Goal: Task Accomplishment & Management: Complete application form

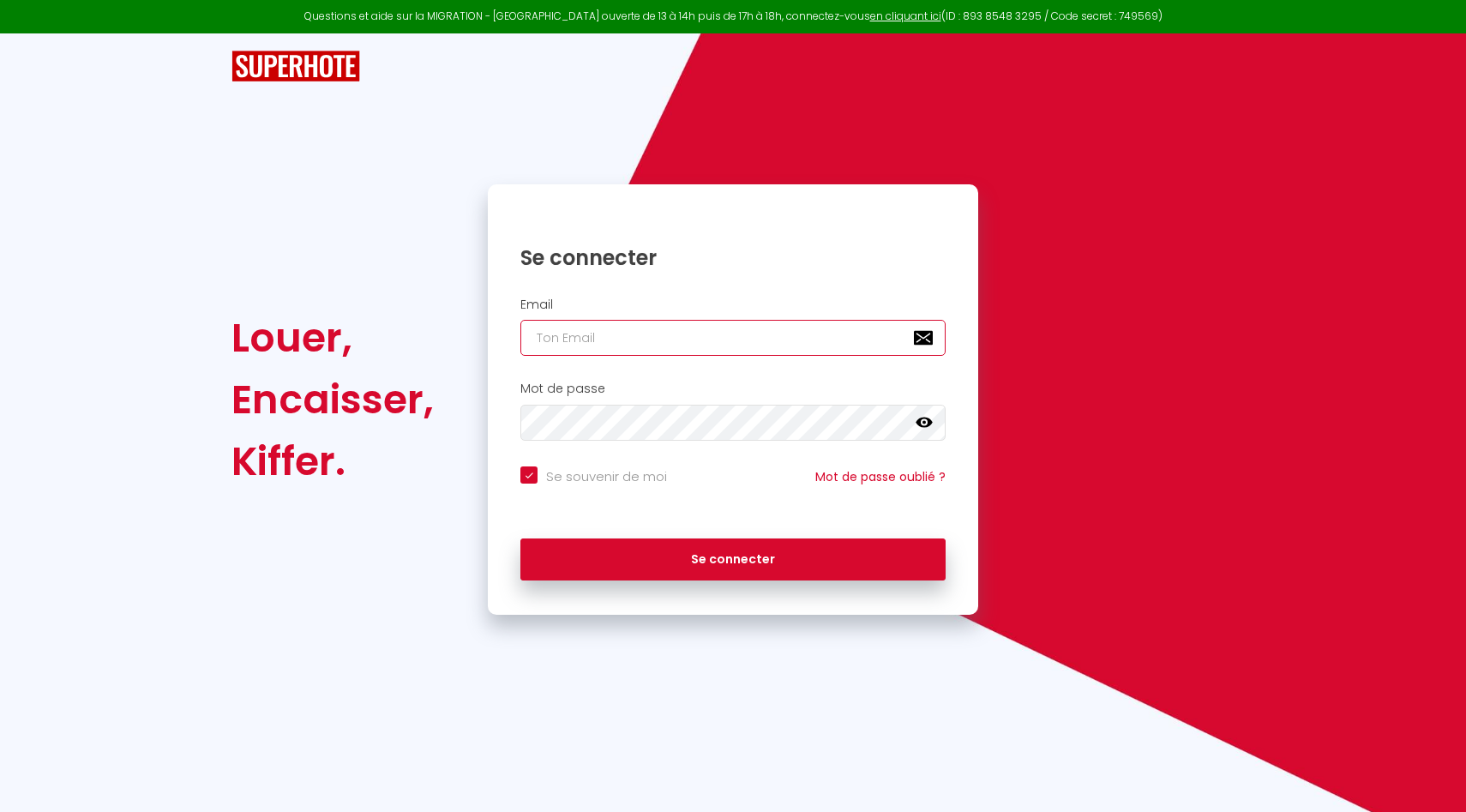
click at [686, 332] on input "email" at bounding box center [733, 337] width 426 height 36
click at [0, 811] on com-1password-button at bounding box center [0, 812] width 0 height 0
type input "[EMAIL_ADDRESS][DOMAIN_NAME]"
checkbox input "true"
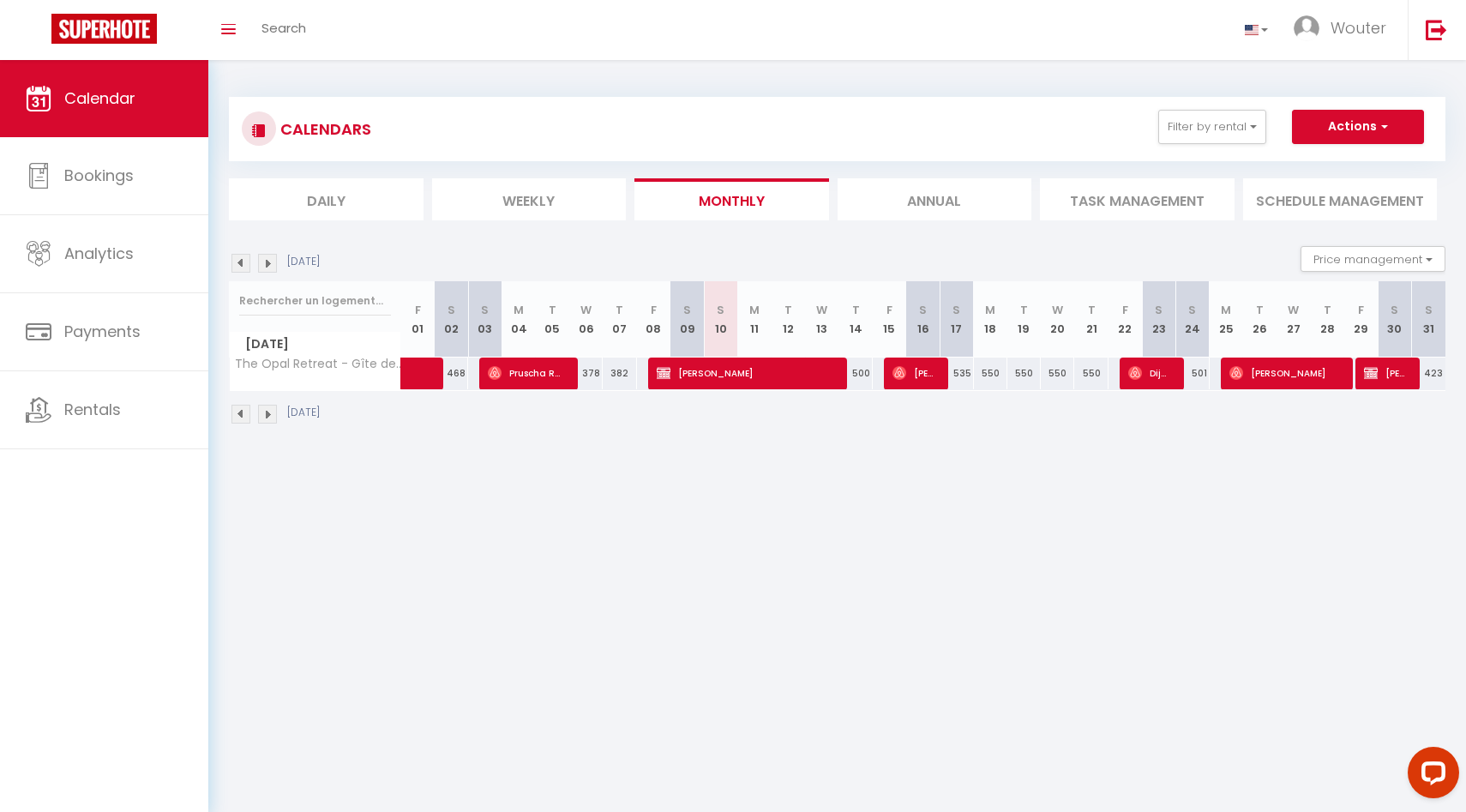
click at [267, 261] on img at bounding box center [267, 263] width 19 height 19
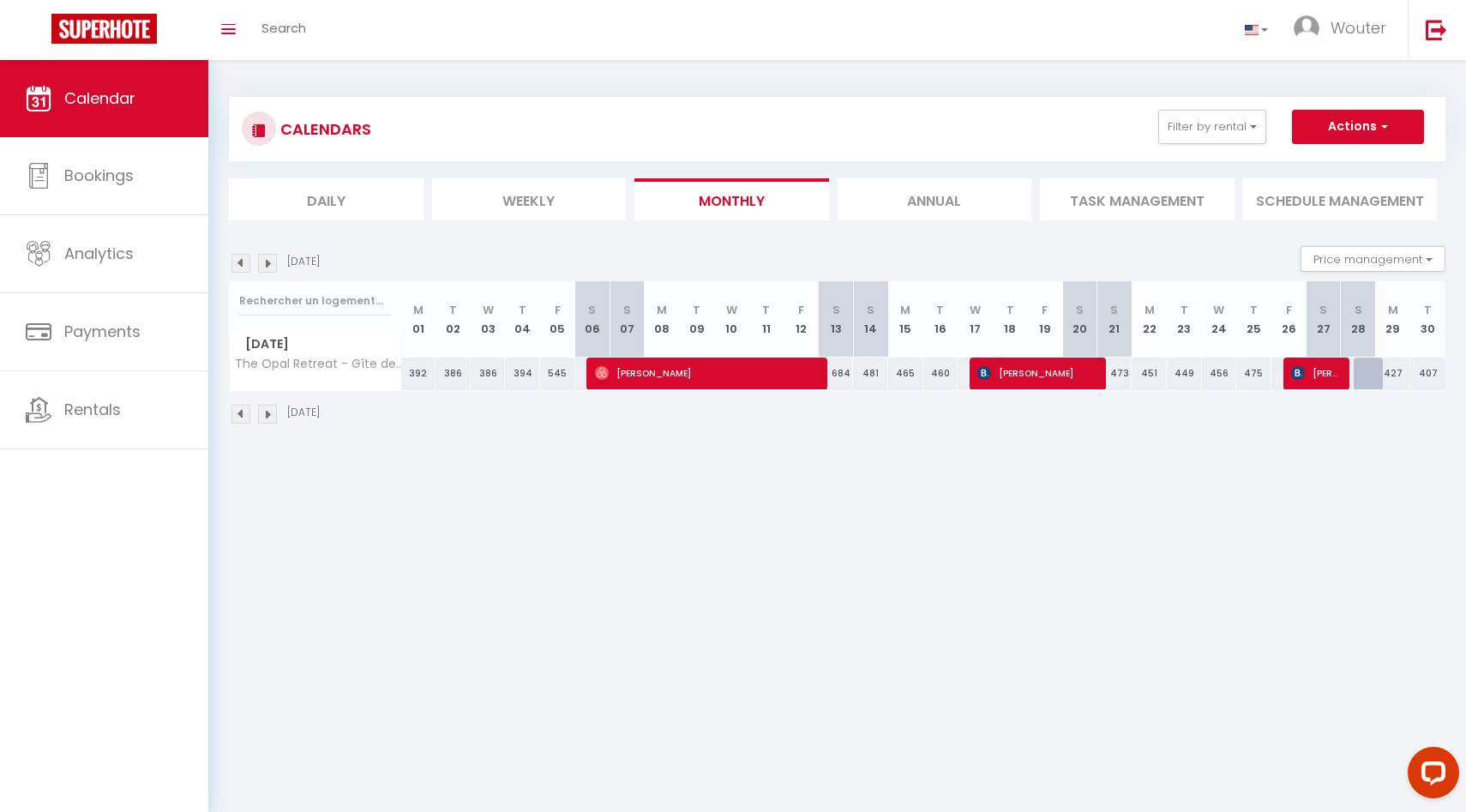
click at [267, 261] on img at bounding box center [267, 263] width 19 height 19
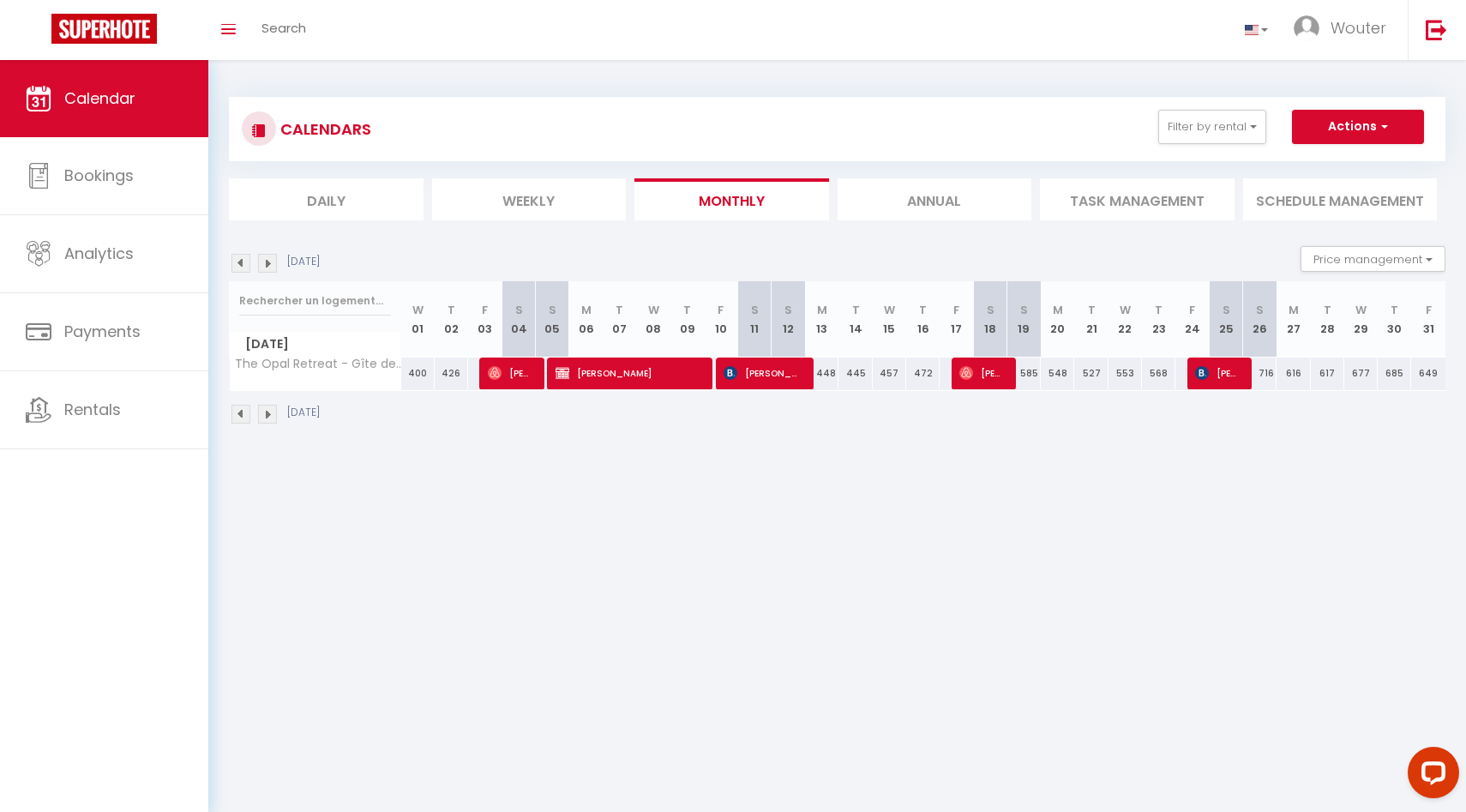
click at [267, 261] on img at bounding box center [267, 263] width 19 height 19
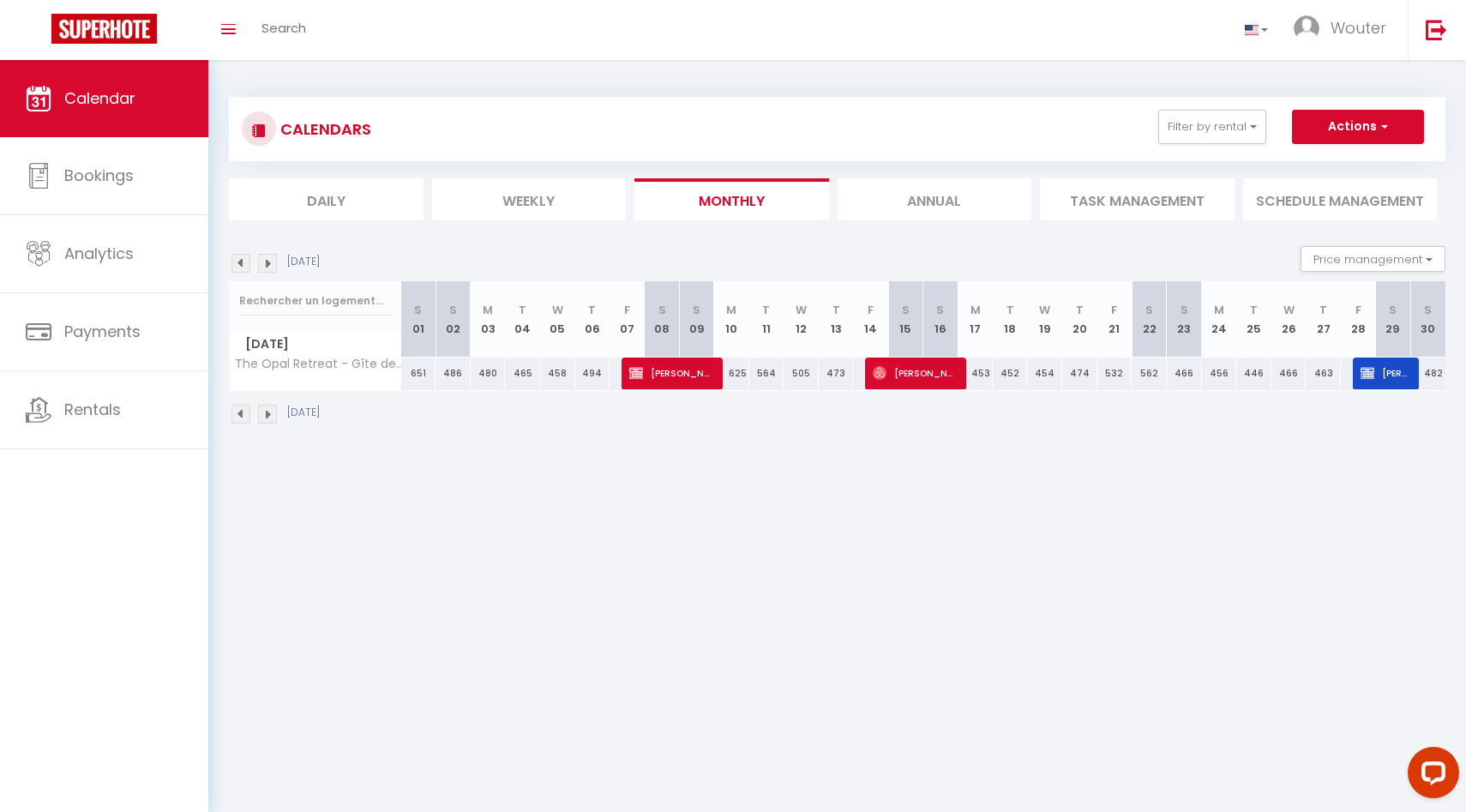
click at [237, 261] on img at bounding box center [241, 263] width 19 height 19
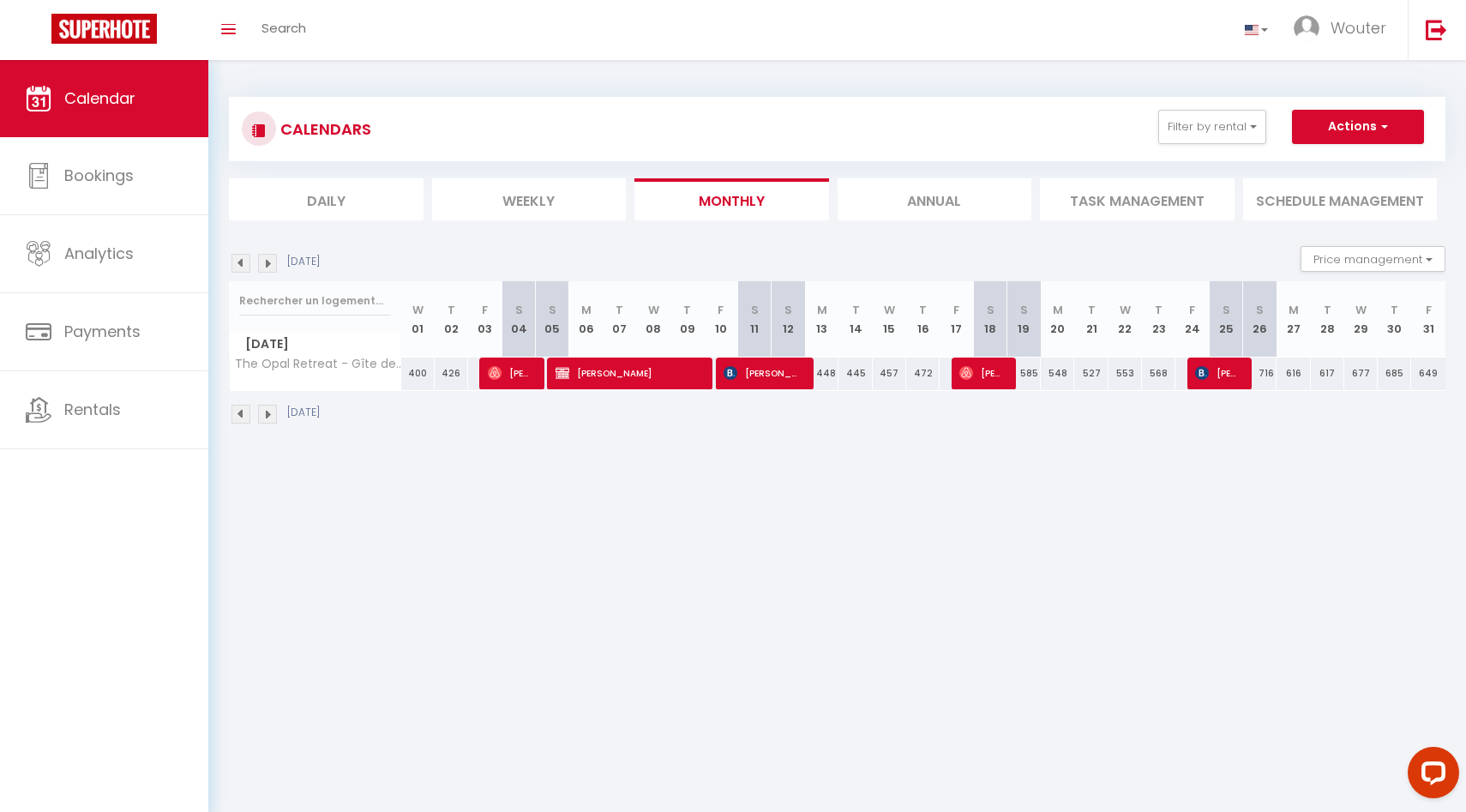
click at [266, 416] on img at bounding box center [267, 414] width 19 height 19
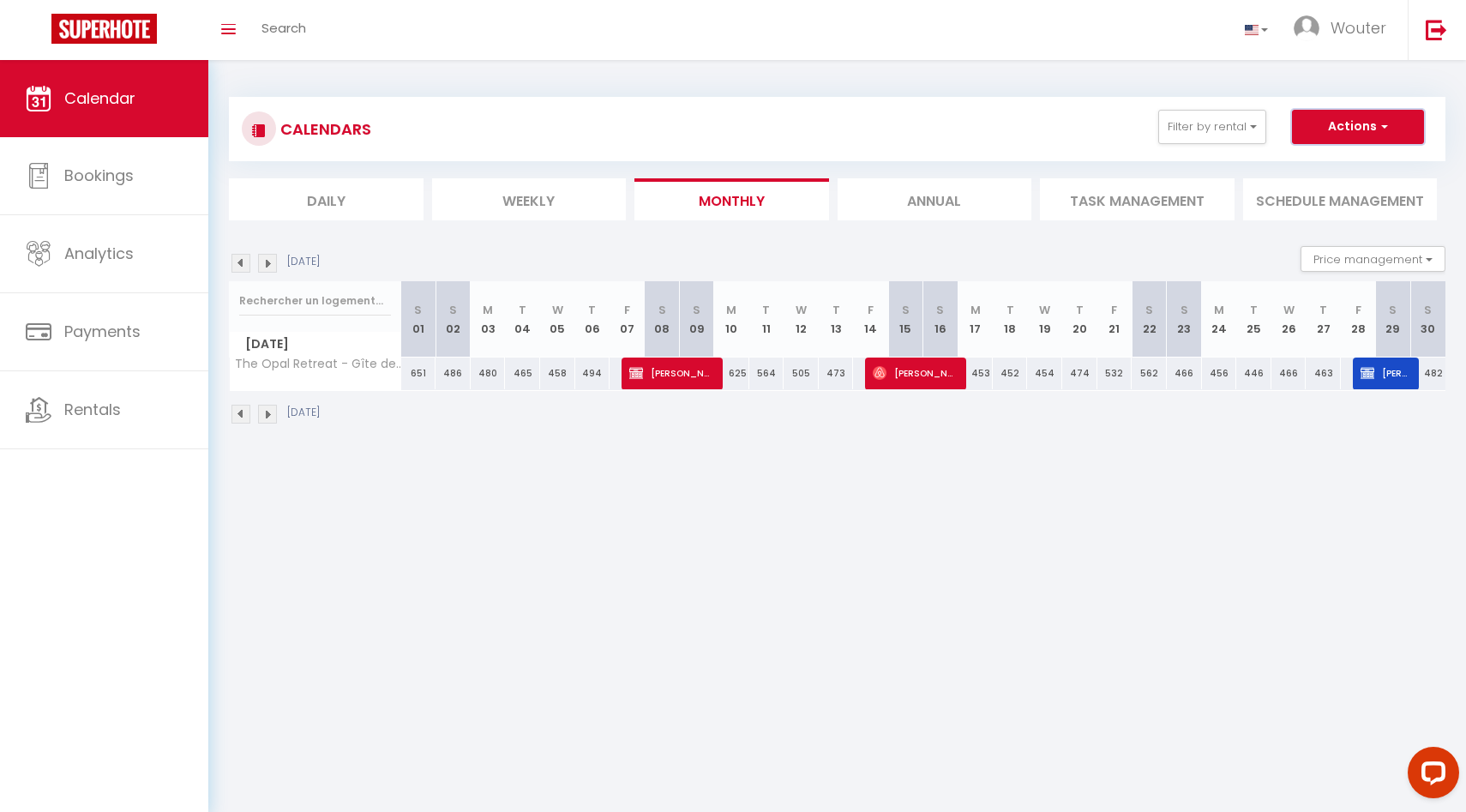
click at [1376, 129] on button "Actions" at bounding box center [1357, 126] width 132 height 34
click at [1344, 159] on link "Add Booking" at bounding box center [1343, 167] width 109 height 26
select select
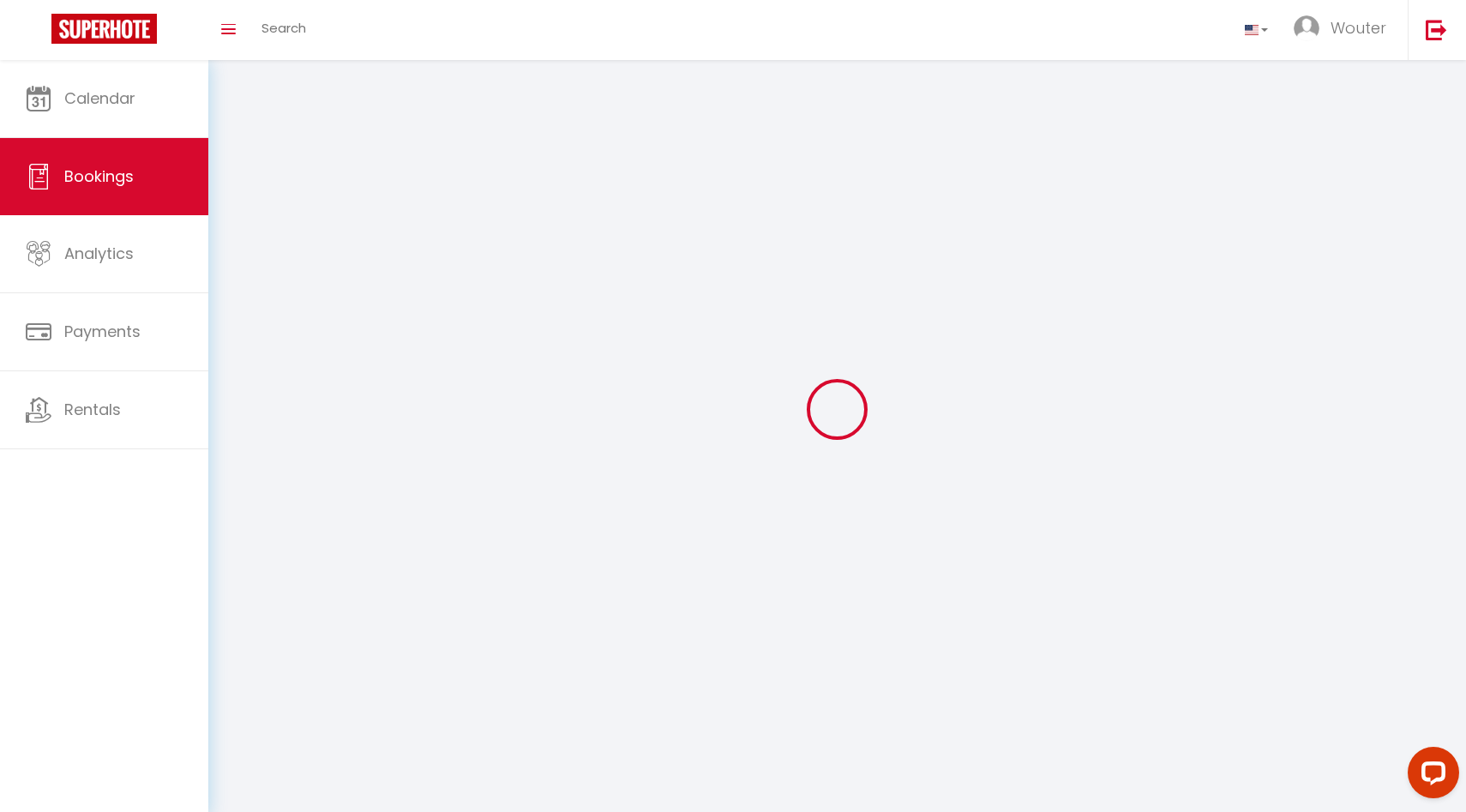
select select
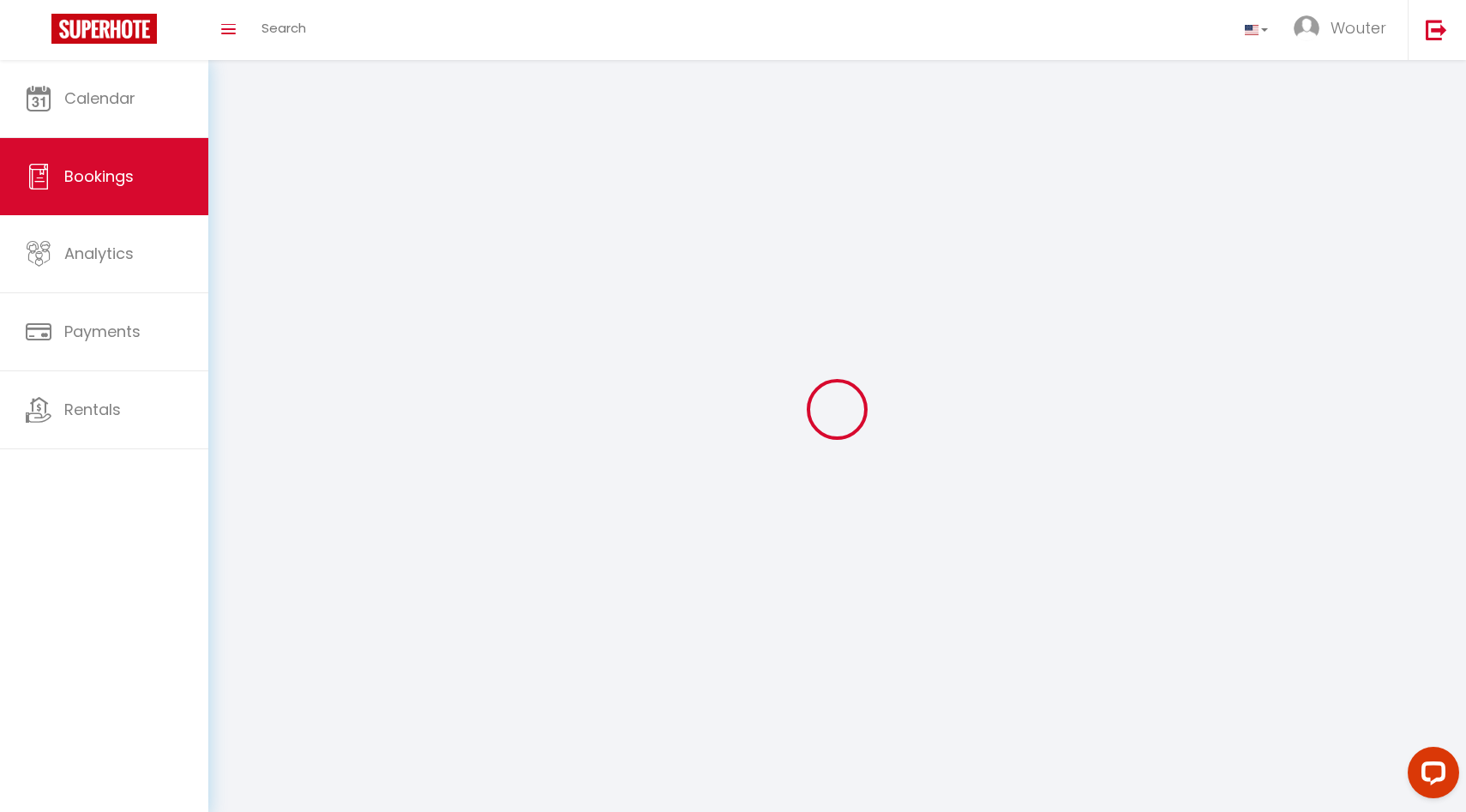
select select
checkbox input "false"
select select
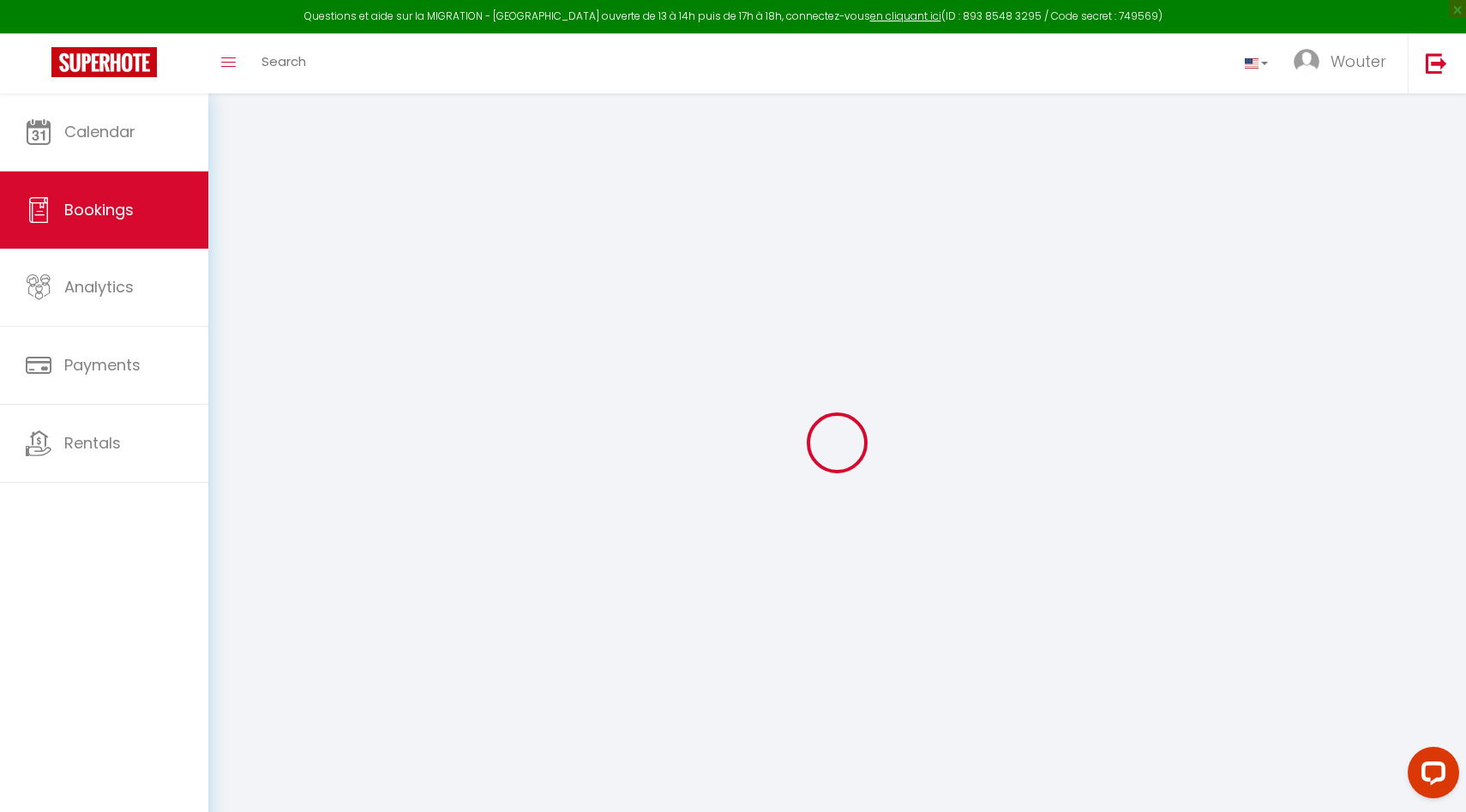
select select
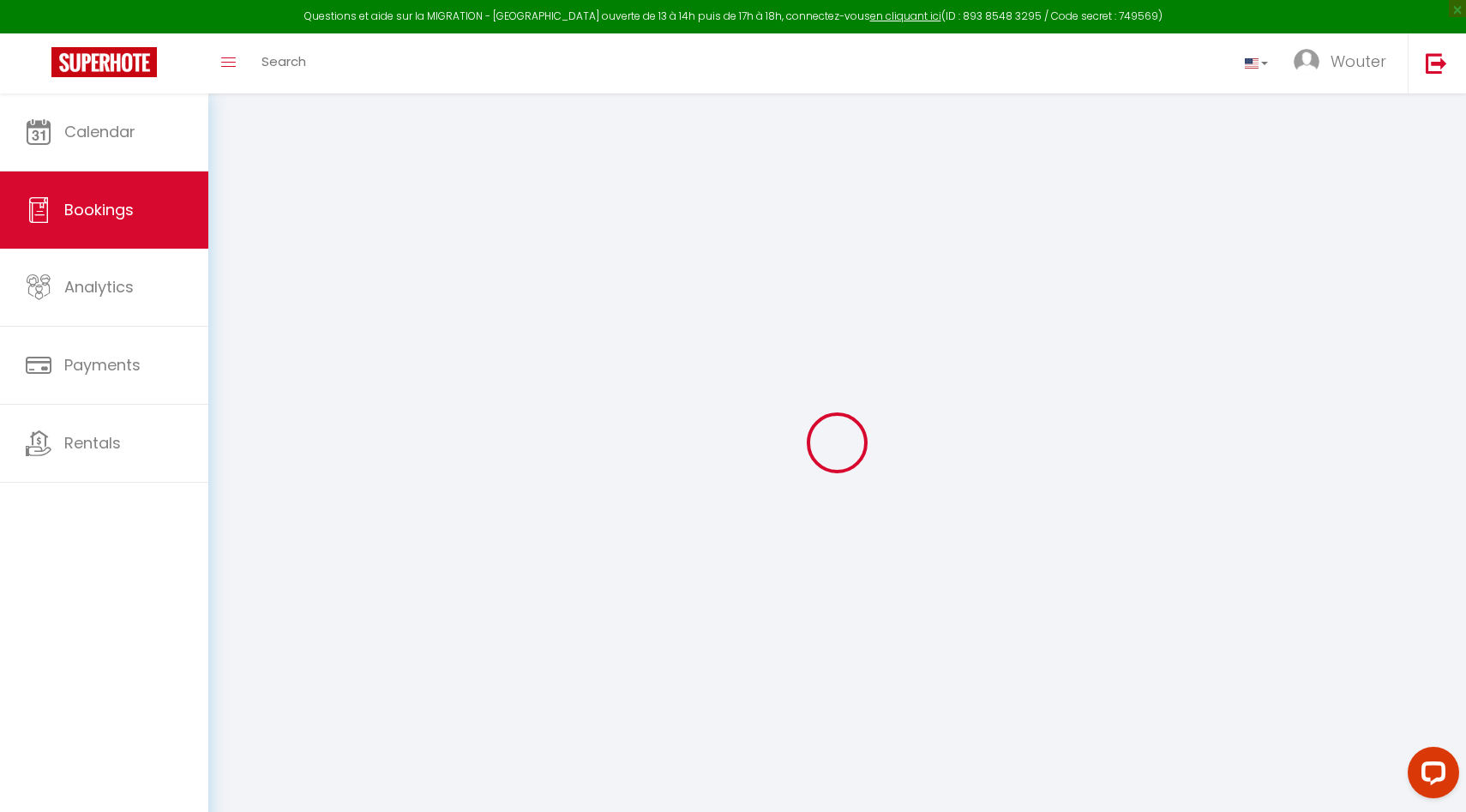
select select
checkbox input "false"
select select
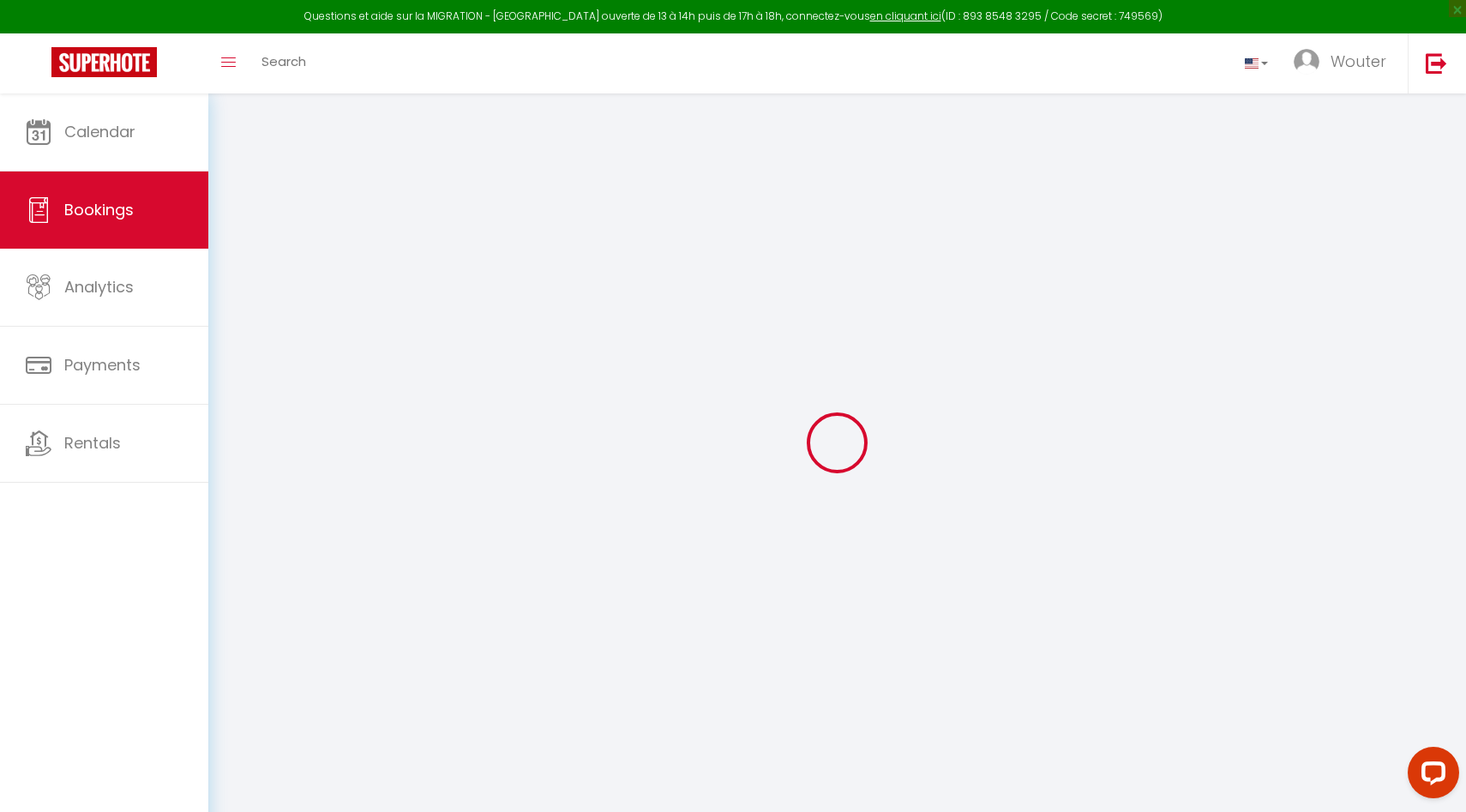
select select
checkbox input "false"
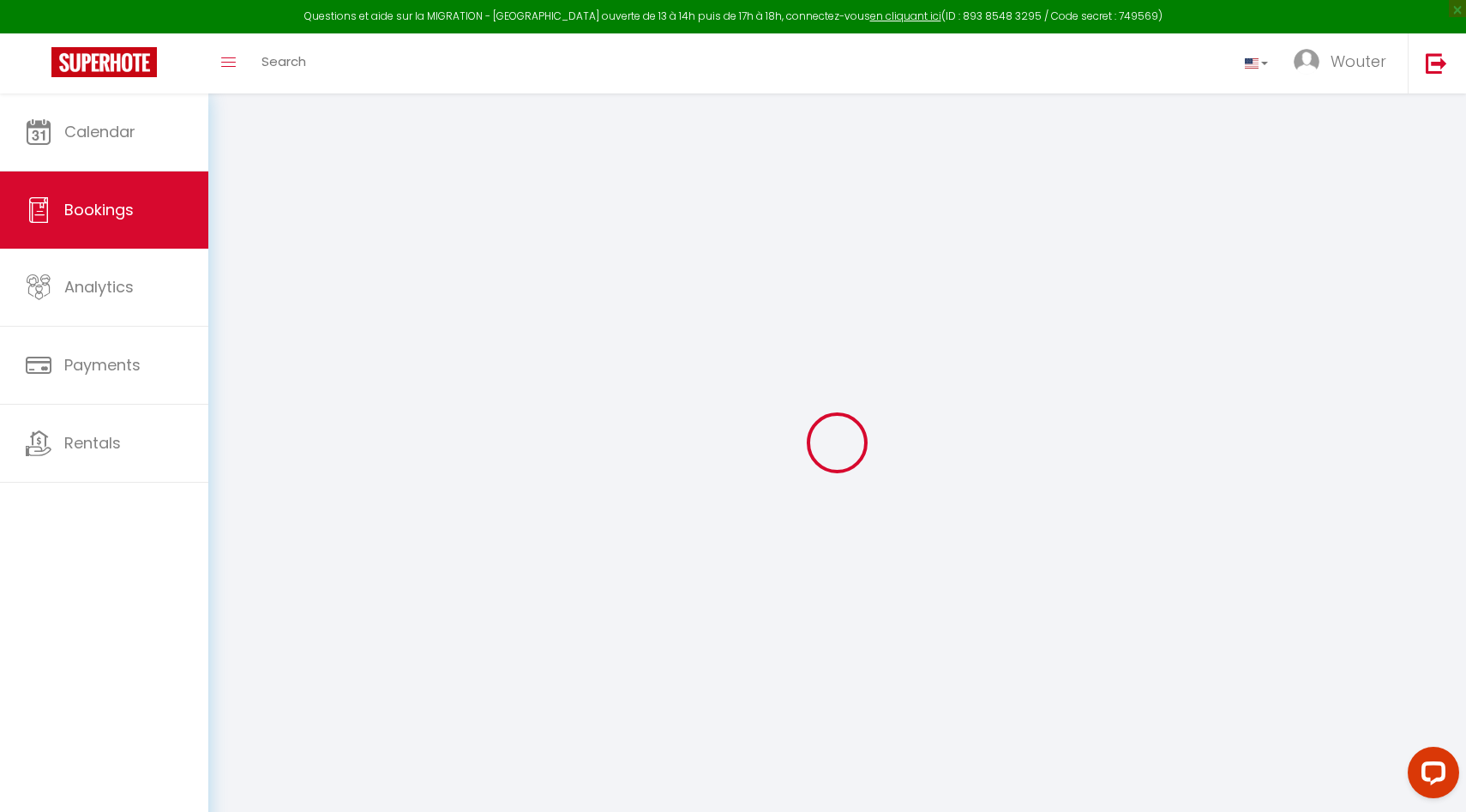
select select
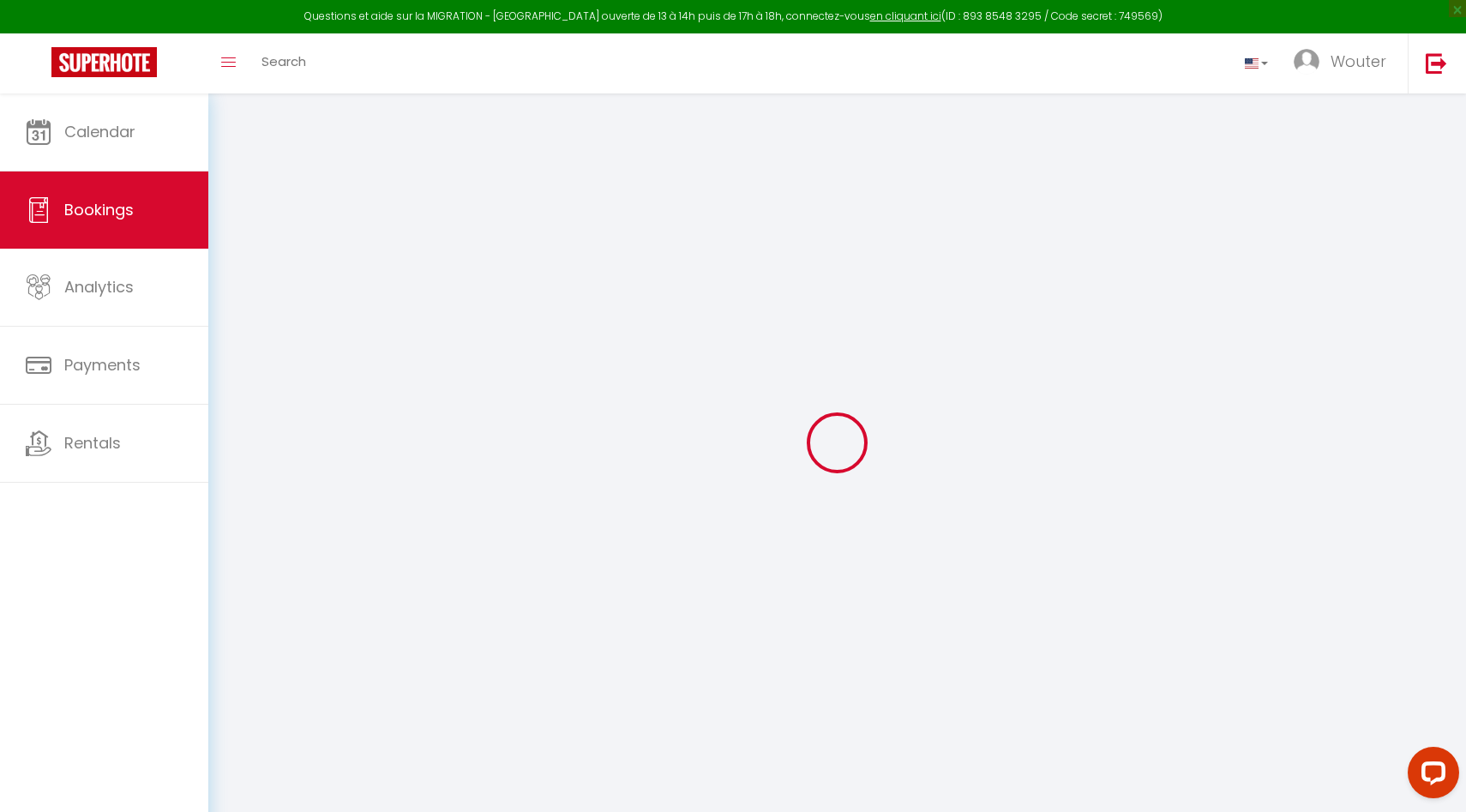
select select
checkbox input "false"
select select
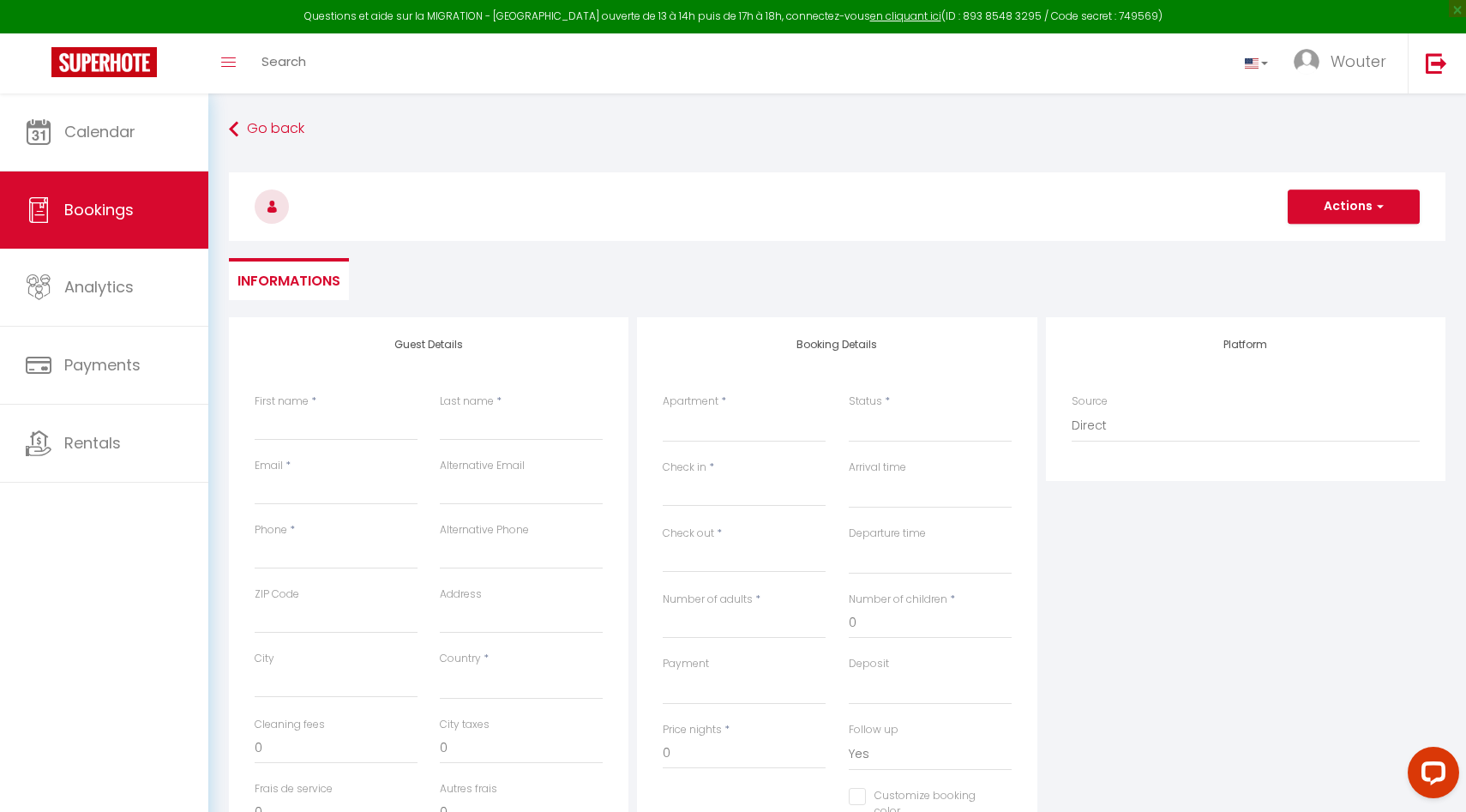
select select
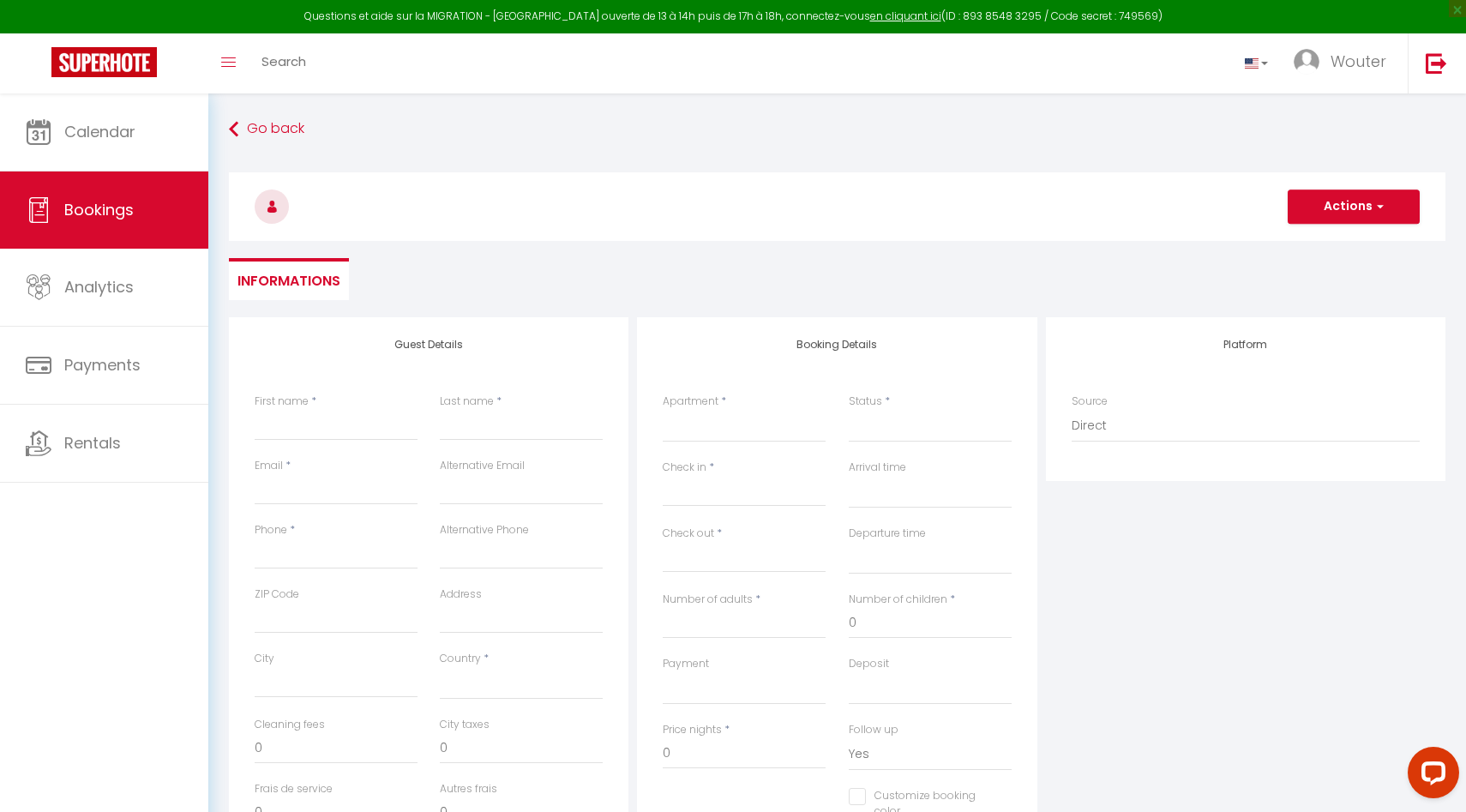
checkbox input "false"
select select
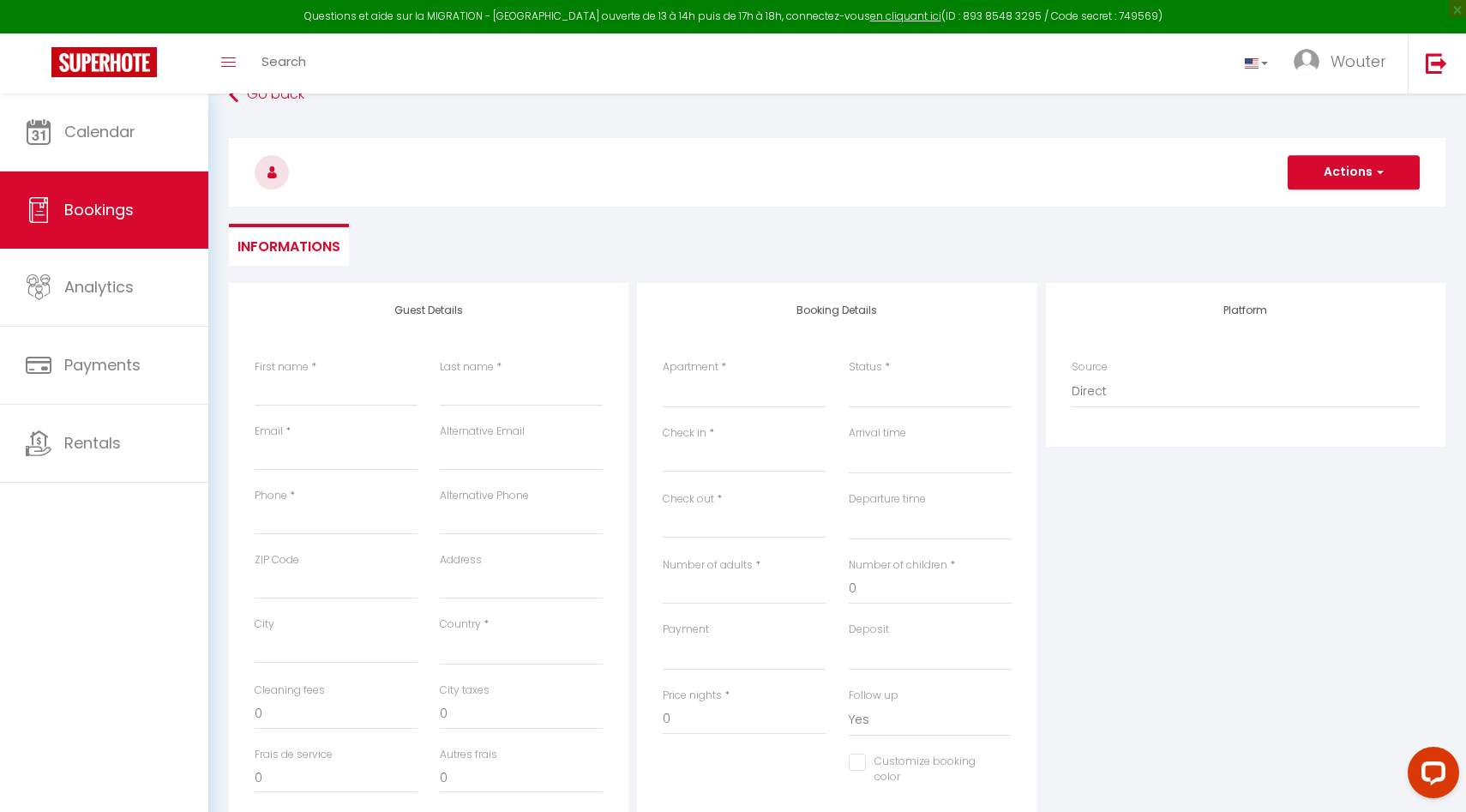
scroll to position [169, 0]
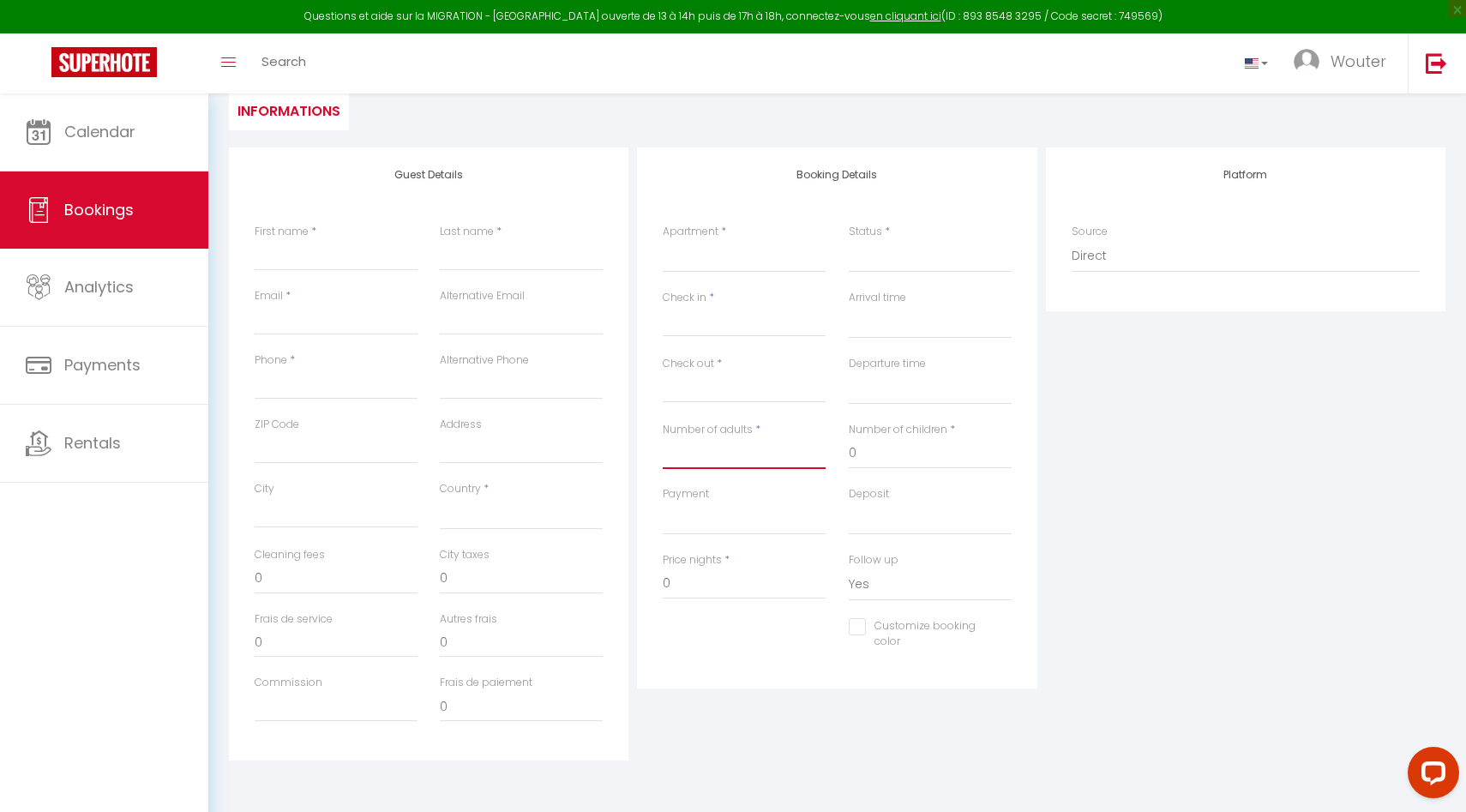
click at [763, 441] on input "Number of adults" at bounding box center [744, 453] width 163 height 31
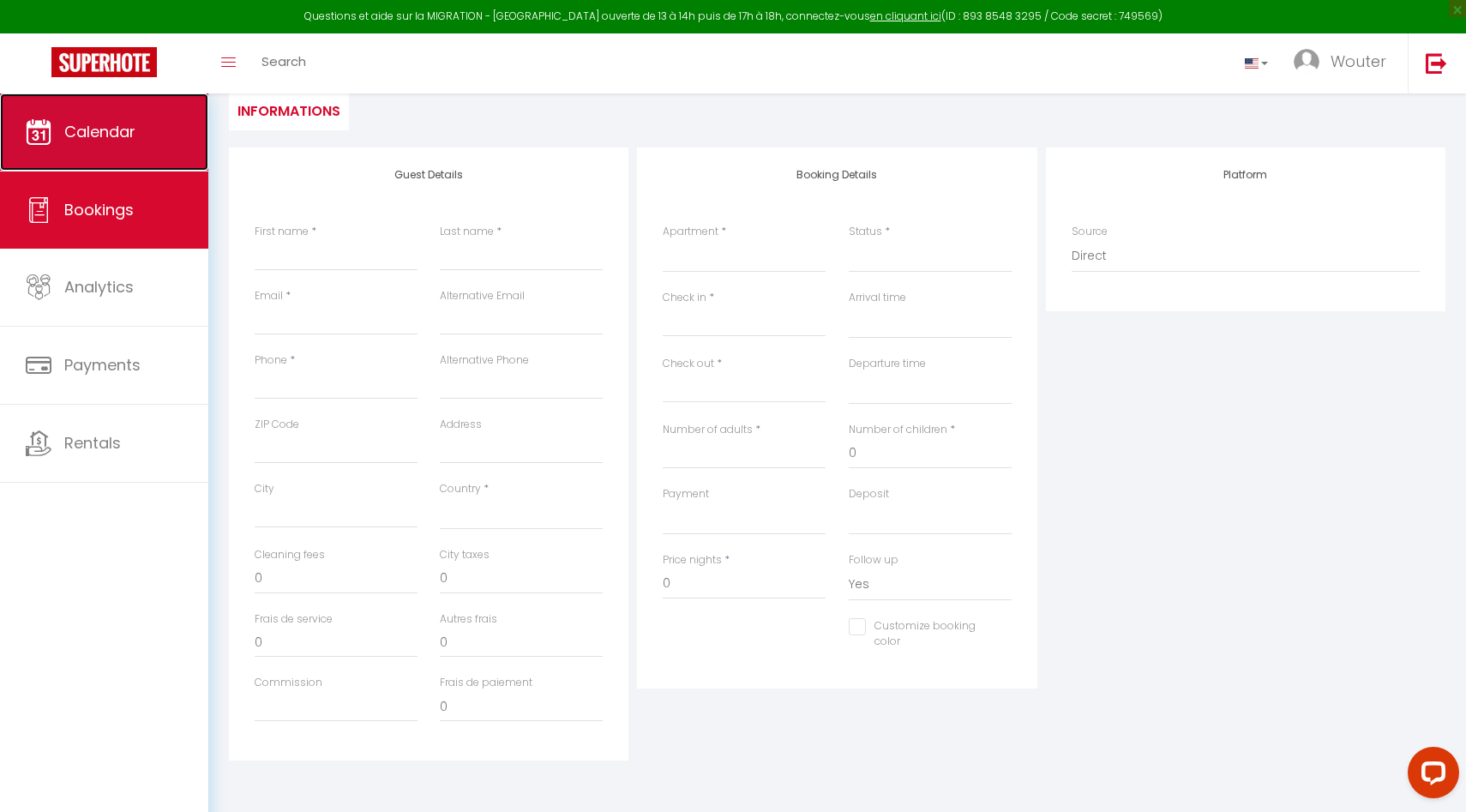
click at [117, 130] on span "Calendar" at bounding box center [100, 131] width 71 height 22
